Goal: Navigation & Orientation: Go to known website

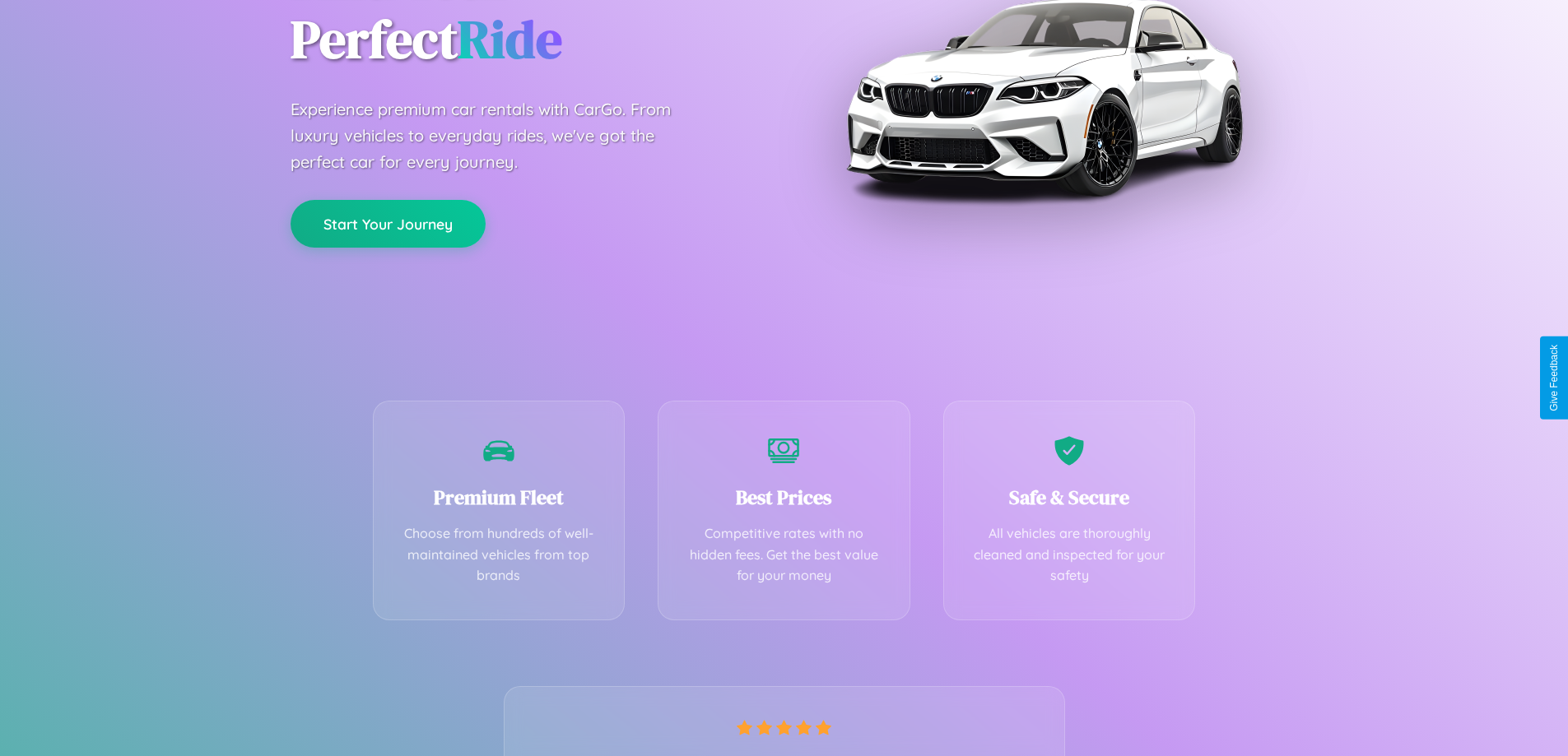
scroll to position [324, 0]
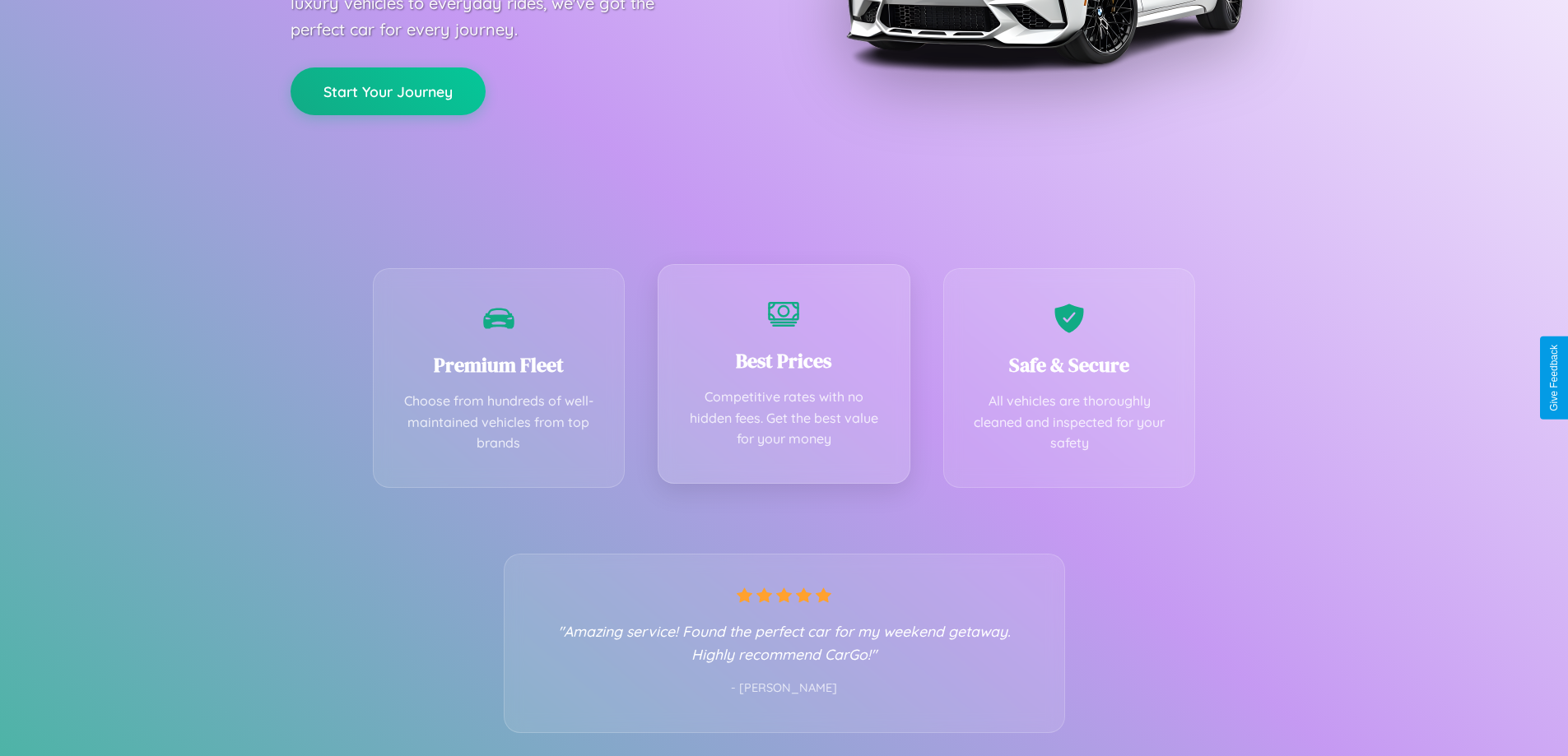
click at [784, 378] on div "Best Prices Competitive rates with no hidden fees. Get the best value for your …" at bounding box center [784, 374] width 253 height 220
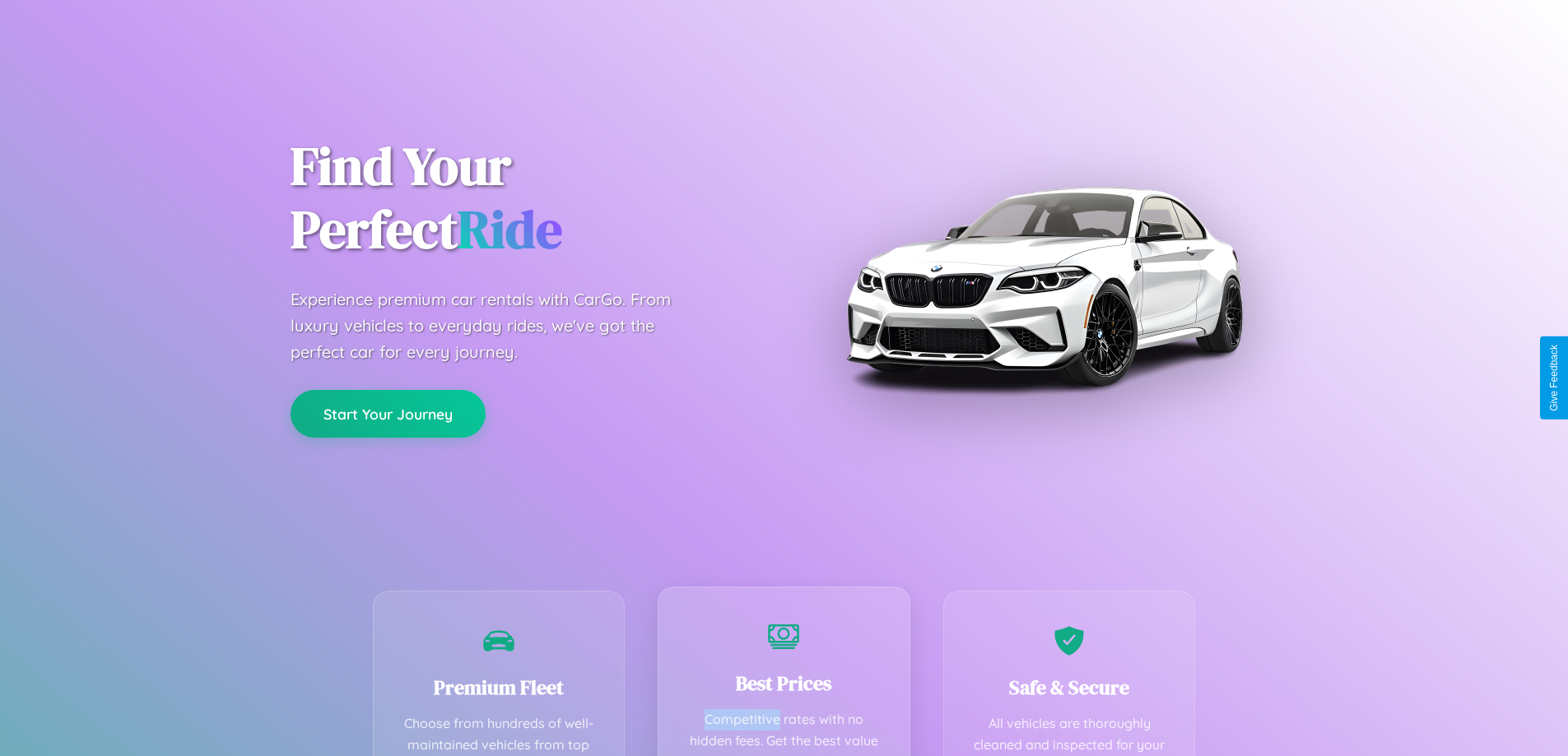
scroll to position [0, 0]
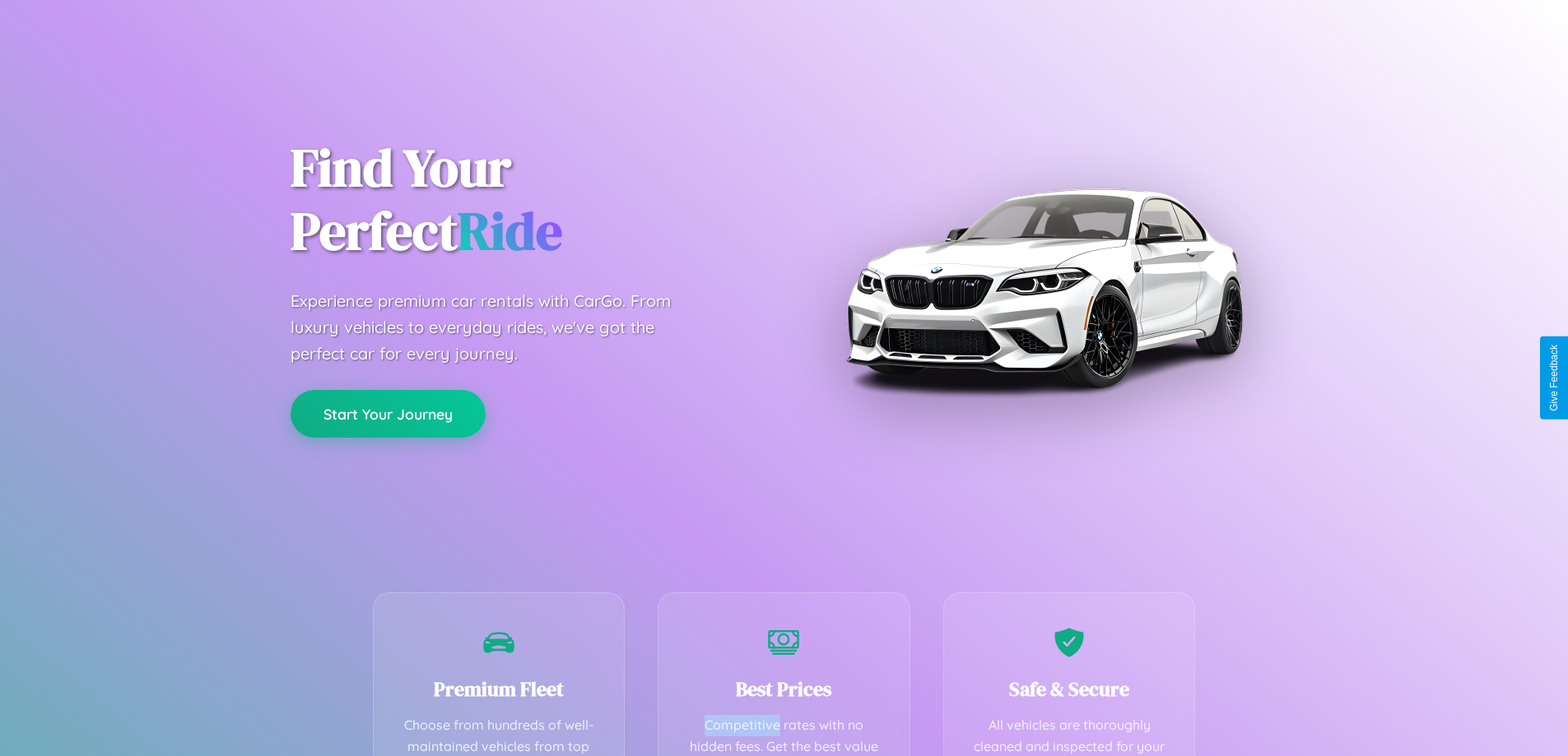
click at [388, 414] on button "Start Your Journey" at bounding box center [388, 413] width 195 height 47
click at [388, 413] on button "Start Your Journey" at bounding box center [388, 413] width 195 height 47
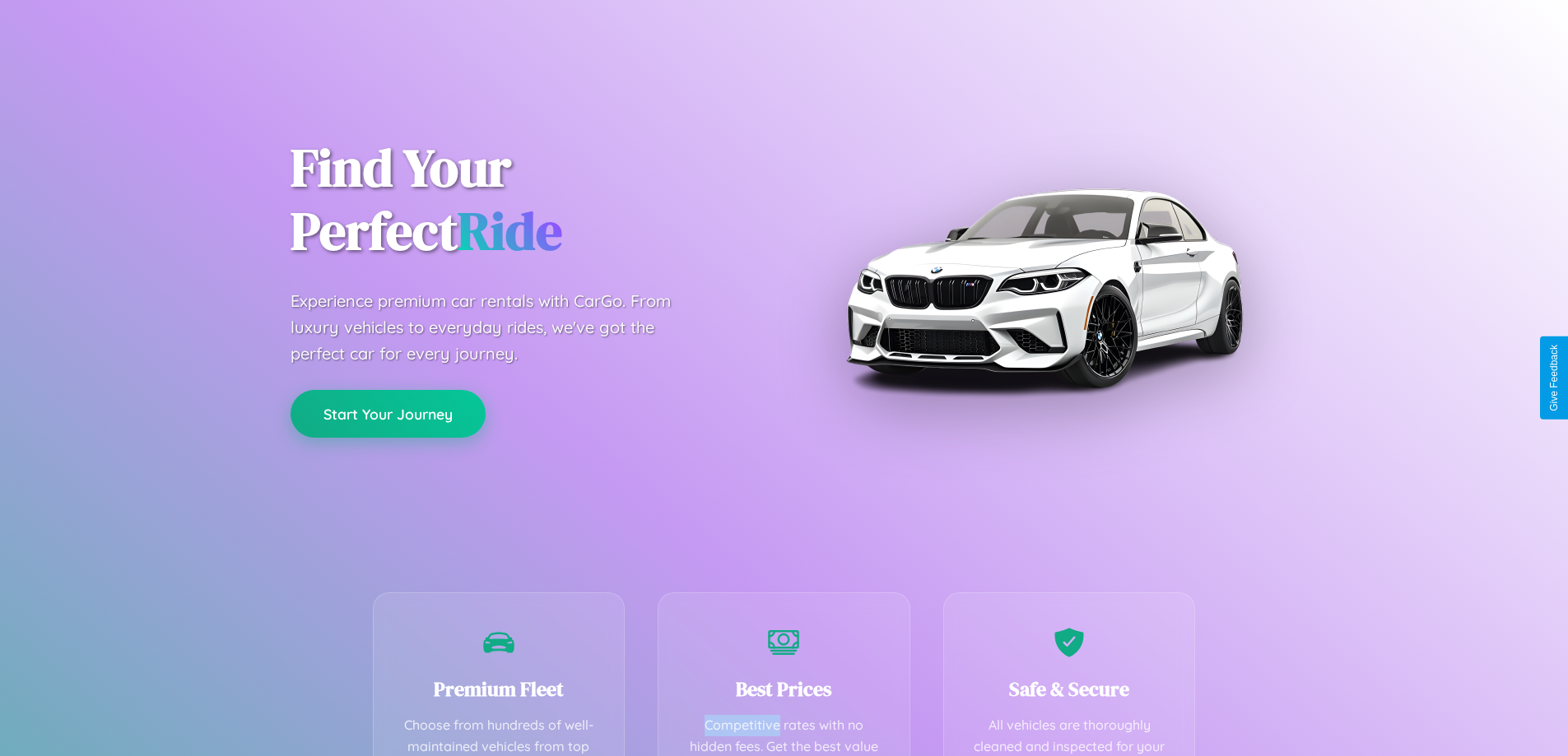
click at [388, 413] on button "Start Your Journey" at bounding box center [388, 413] width 195 height 47
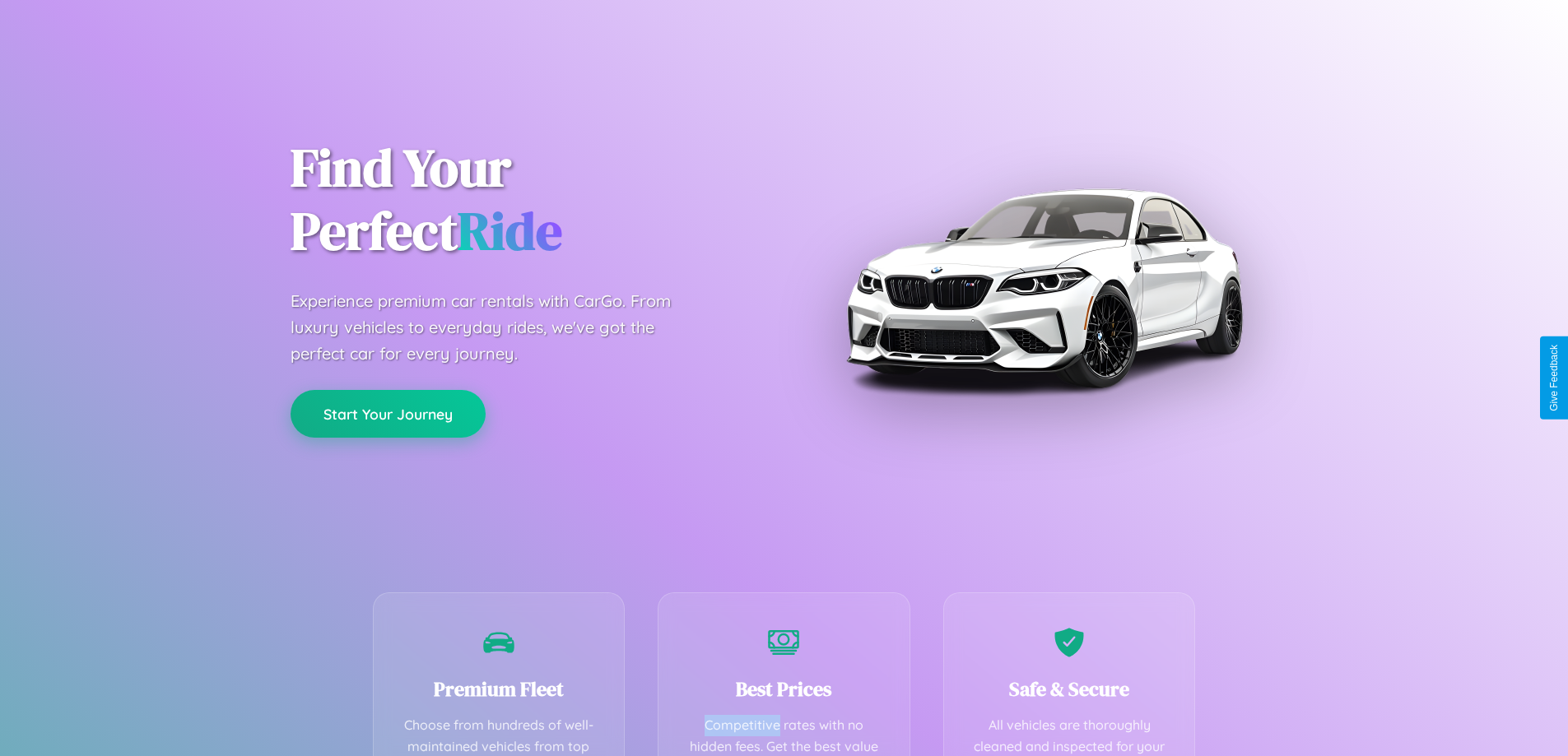
click at [388, 413] on button "Start Your Journey" at bounding box center [388, 413] width 195 height 47
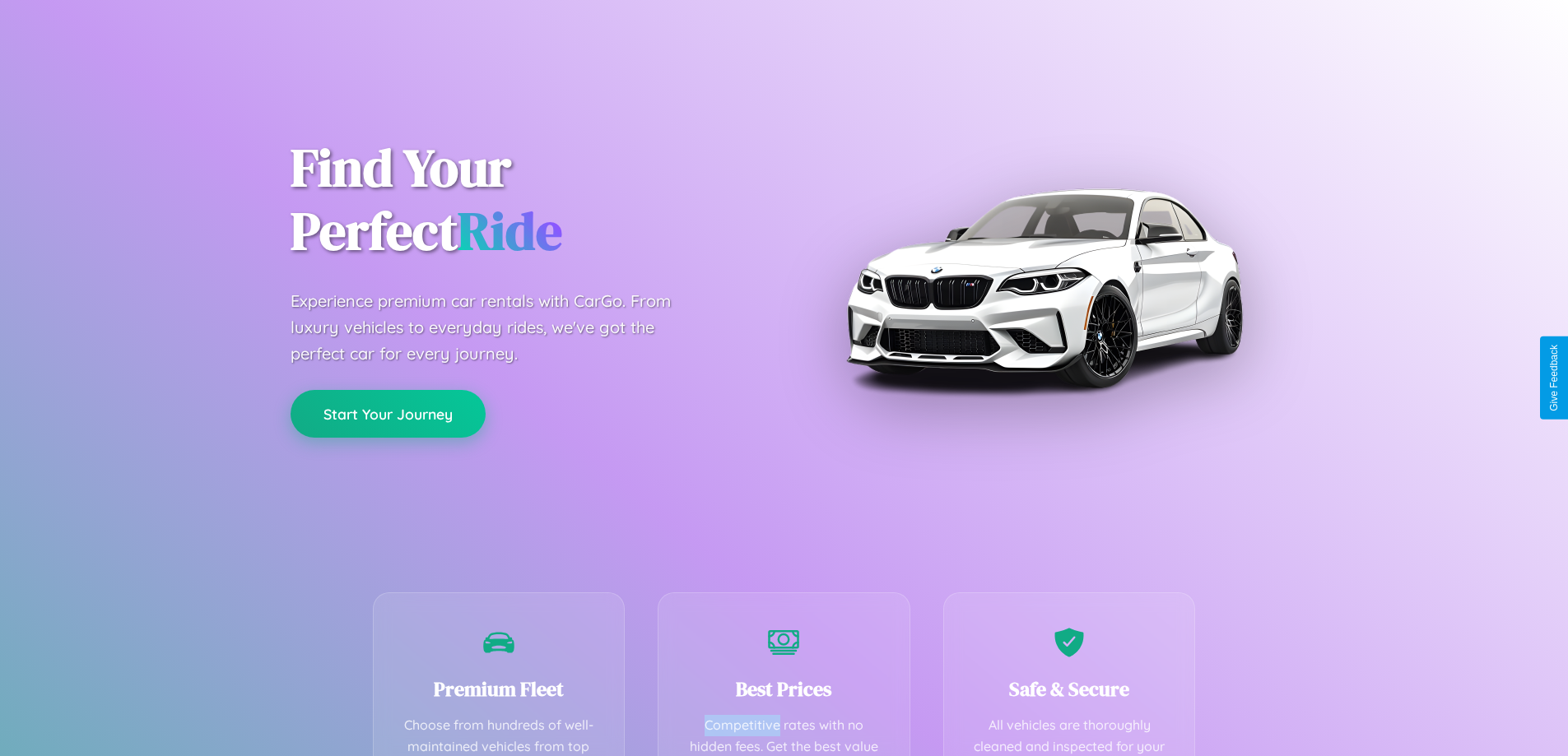
click at [388, 413] on button "Start Your Journey" at bounding box center [388, 413] width 195 height 47
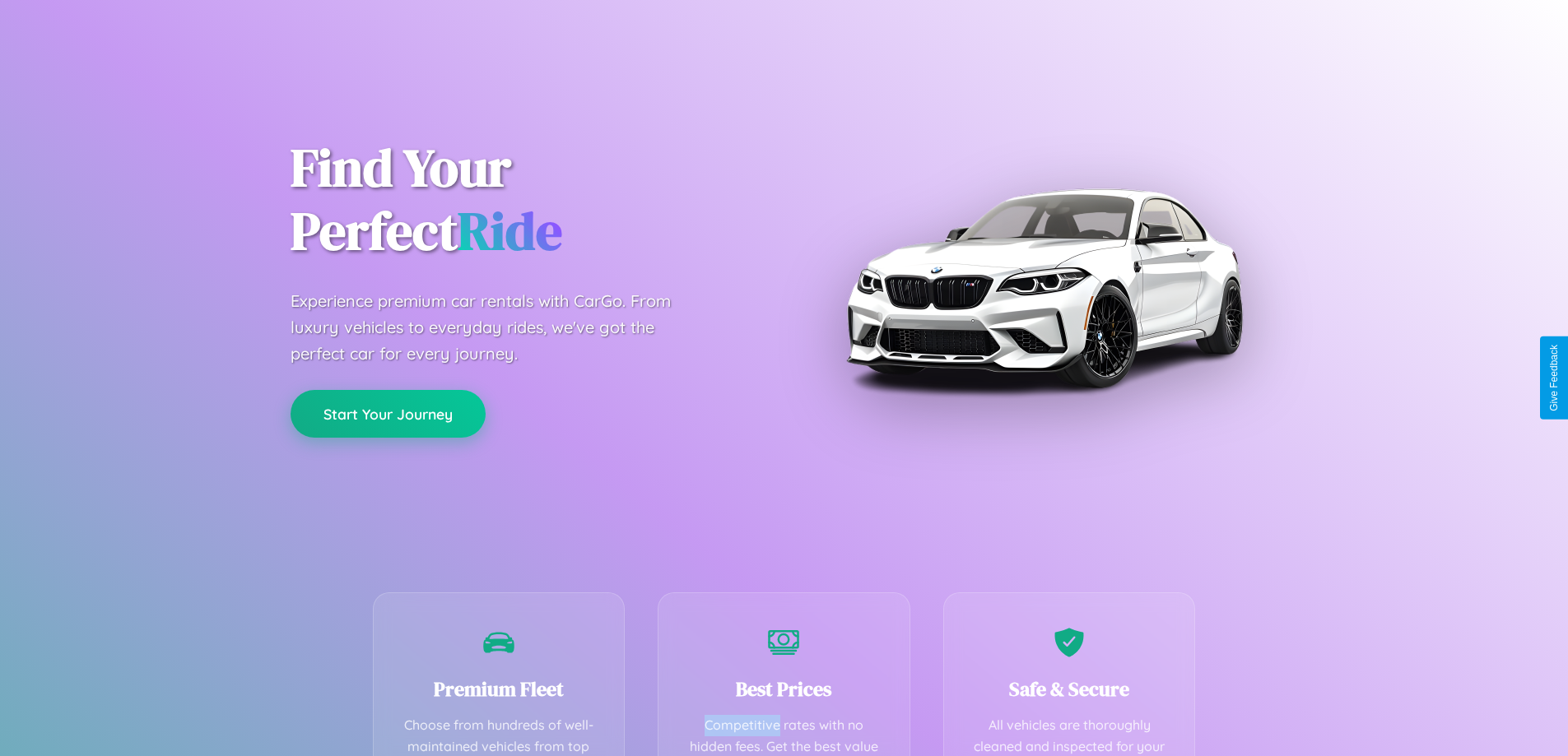
click at [388, 413] on button "Start Your Journey" at bounding box center [388, 413] width 195 height 47
